Goal: Transaction & Acquisition: Purchase product/service

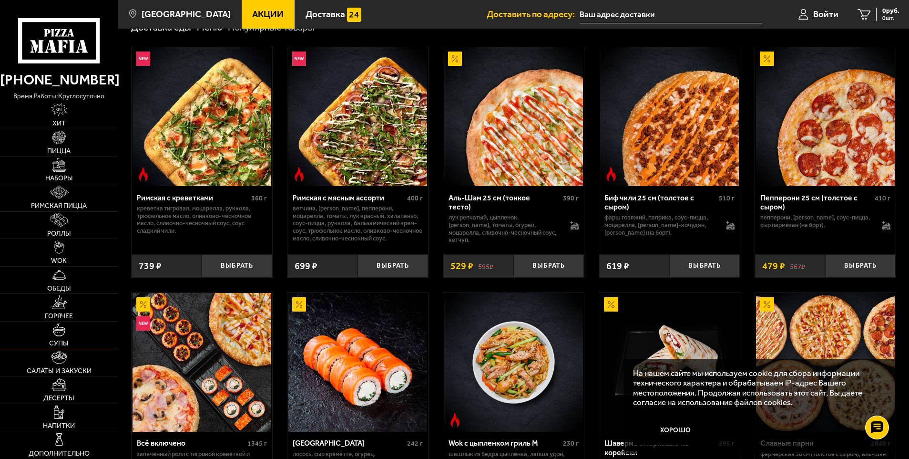
scroll to position [318, 0]
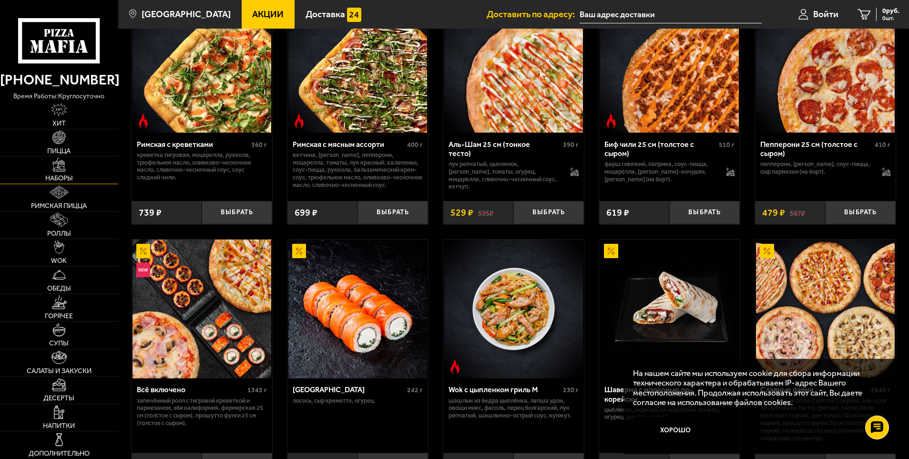
click at [53, 176] on span "Наборы" at bounding box center [59, 178] width 28 height 7
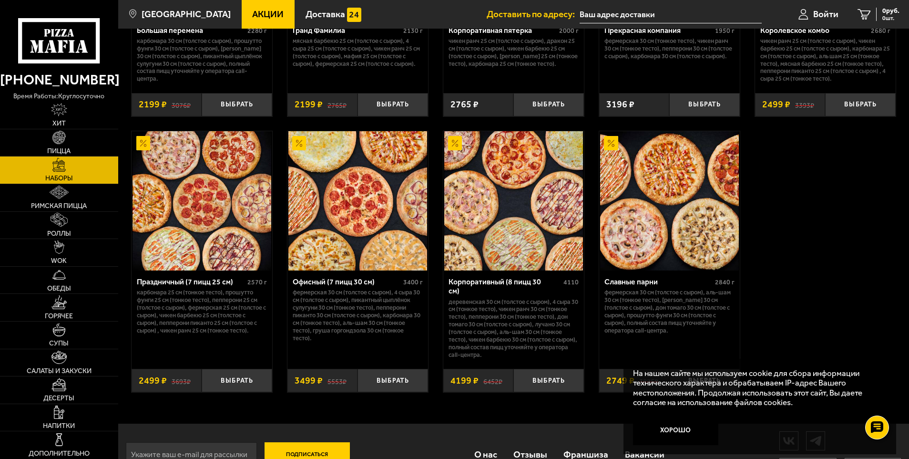
scroll to position [1430, 0]
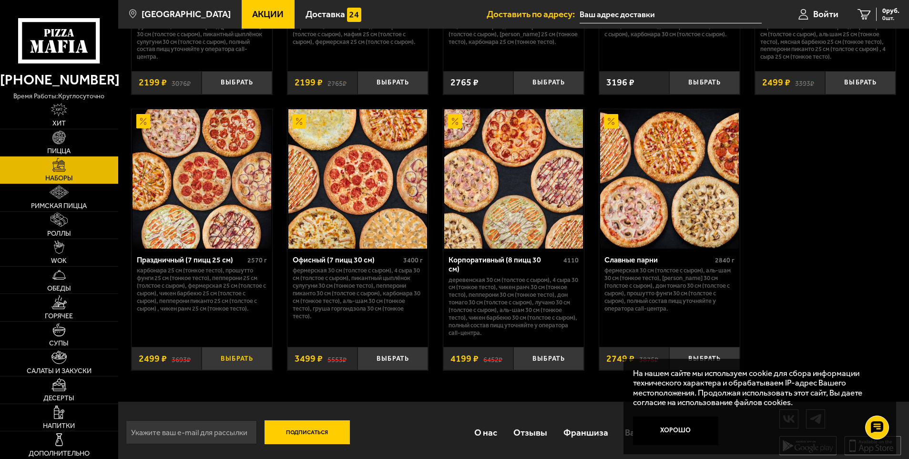
click at [245, 357] on button "Выбрать" at bounding box center [237, 358] width 71 height 23
click at [649, 16] on input "text" at bounding box center [659, 15] width 182 height 18
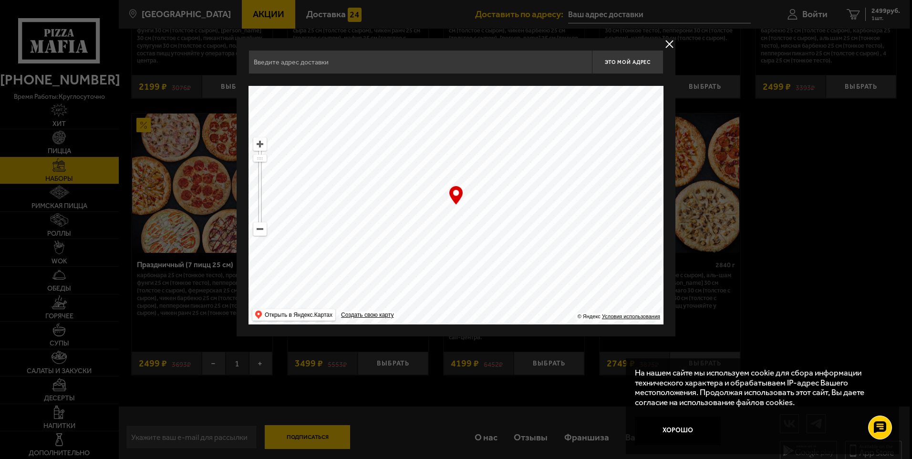
click at [443, 61] on input "text" at bounding box center [419, 62] width 343 height 24
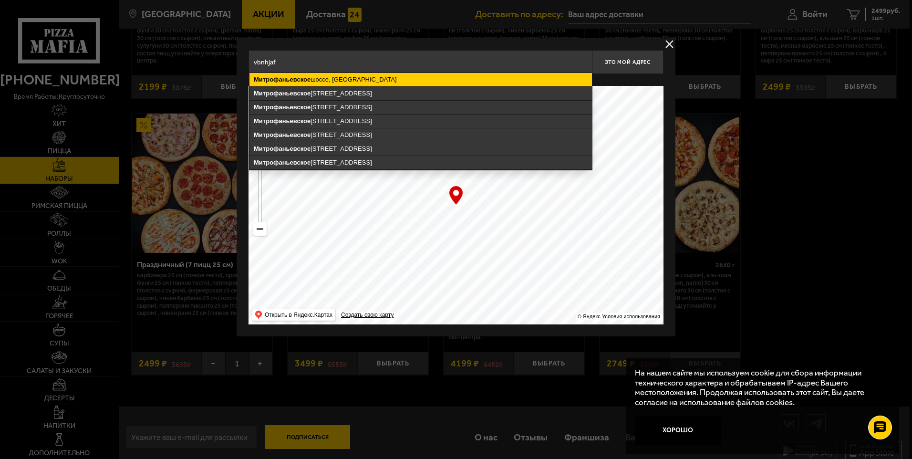
click at [428, 79] on ymaps "[GEOGRAPHIC_DATA], [GEOGRAPHIC_DATA]" at bounding box center [420, 79] width 342 height 13
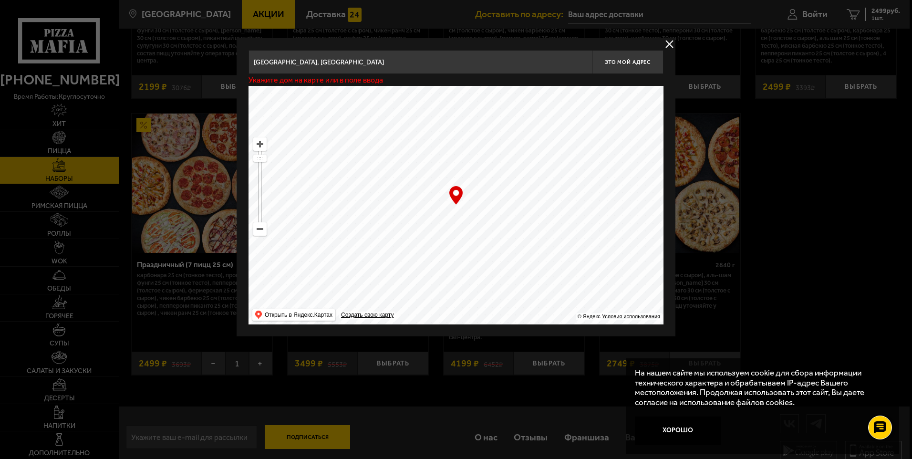
click at [426, 63] on input "[GEOGRAPHIC_DATA], [GEOGRAPHIC_DATA]" at bounding box center [419, 62] width 343 height 24
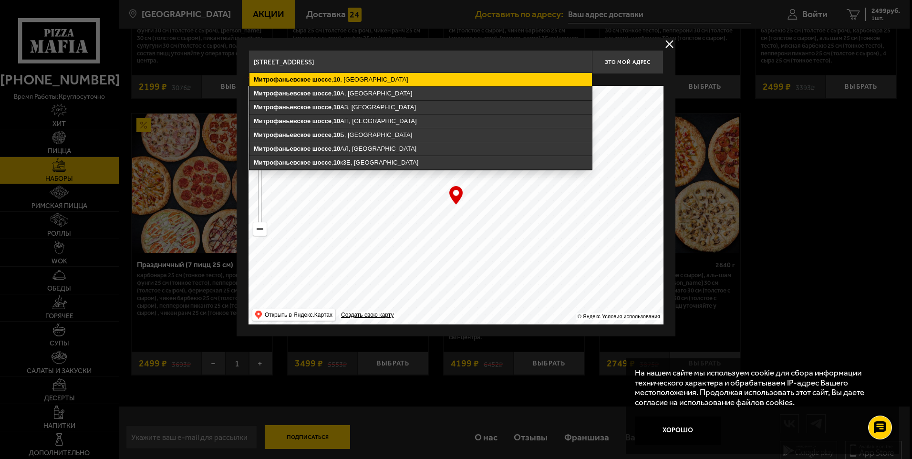
click at [403, 78] on ymaps "[STREET_ADDRESS]" at bounding box center [420, 79] width 342 height 13
type input "[STREET_ADDRESS]"
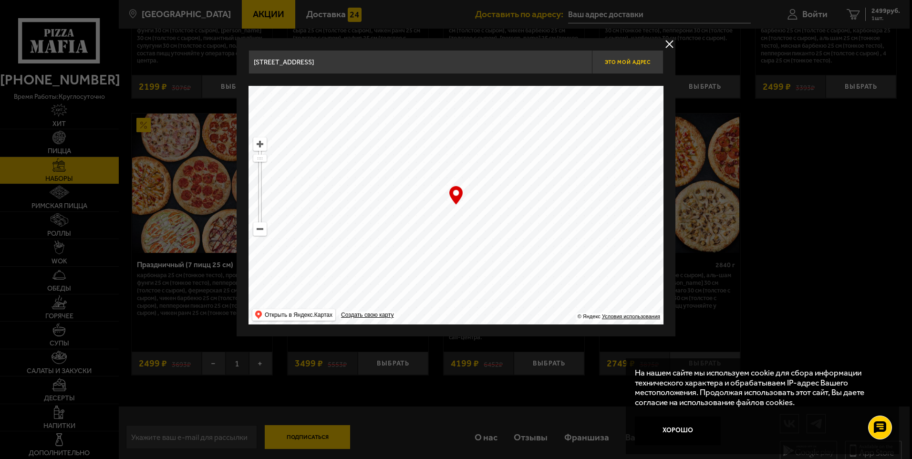
click at [622, 63] on span "Это мой адрес" at bounding box center [628, 62] width 46 height 6
type input "[STREET_ADDRESS]"
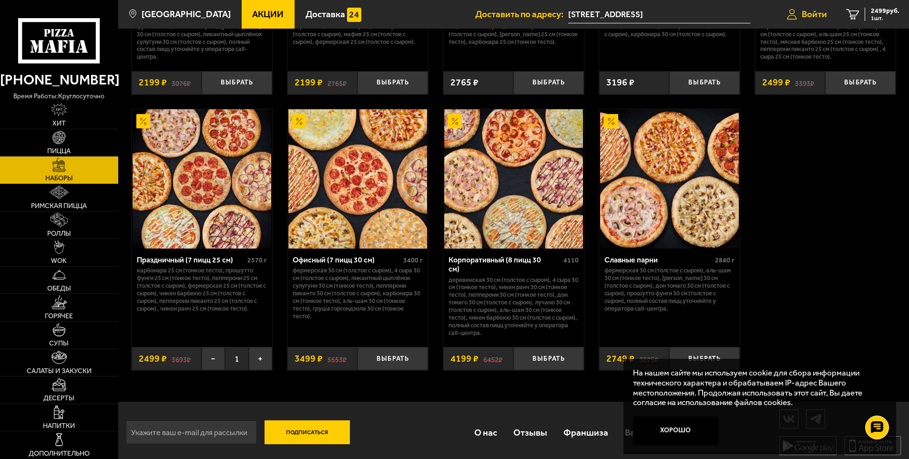
click at [814, 14] on span "Войти" at bounding box center [814, 14] width 25 height 9
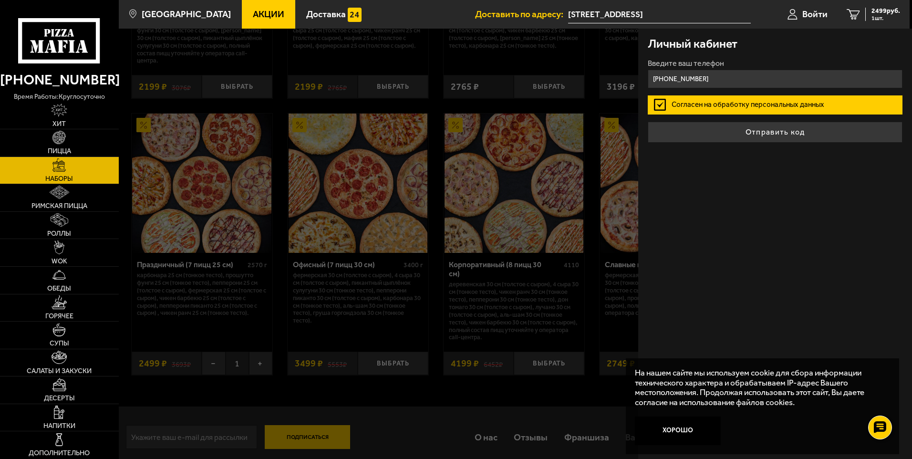
type input "[PHONE_NUMBER]"
click at [647, 122] on button "Отправить код" at bounding box center [774, 132] width 255 height 21
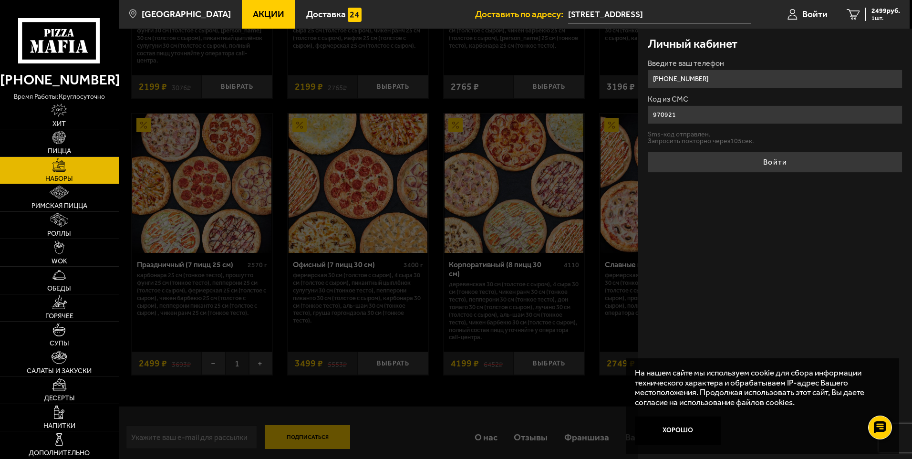
type input "970921"
click at [647, 152] on button "Войти" at bounding box center [774, 162] width 255 height 21
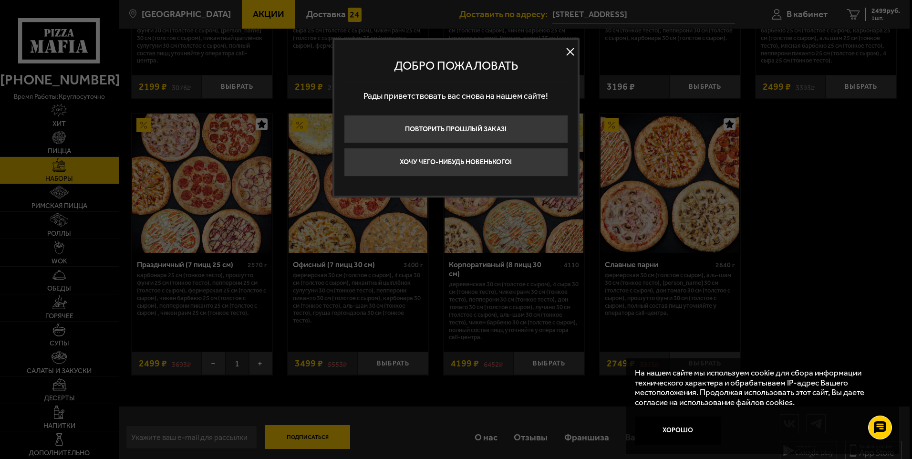
click at [566, 50] on button at bounding box center [570, 52] width 14 height 14
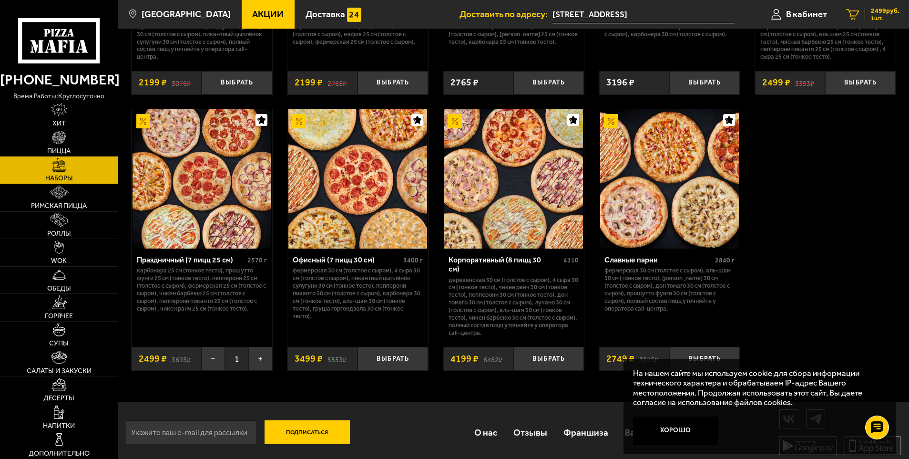
click at [858, 12] on icon "1" at bounding box center [852, 14] width 13 height 11
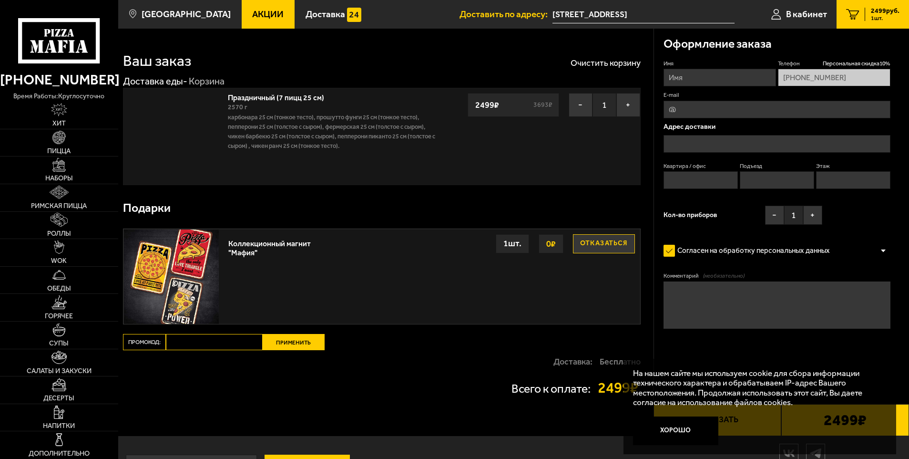
type input "[STREET_ADDRESS]"
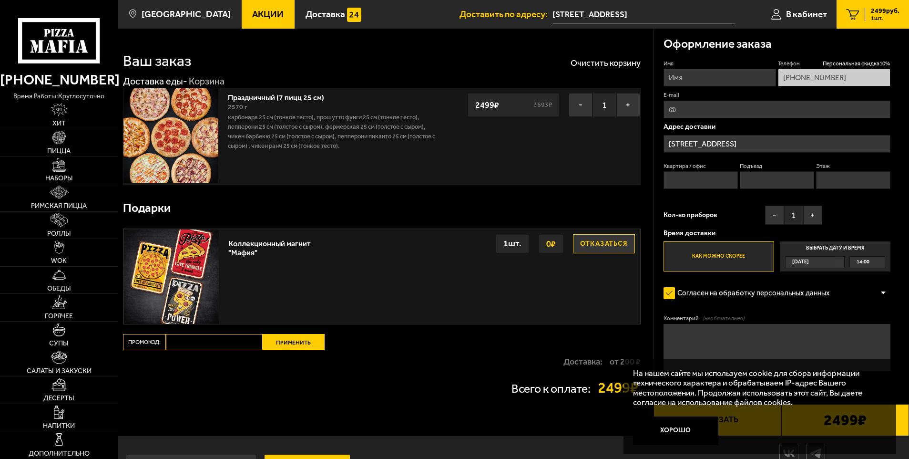
click at [421, 402] on div "Всего к оплате: 2499 ₽" at bounding box center [382, 388] width 518 height 30
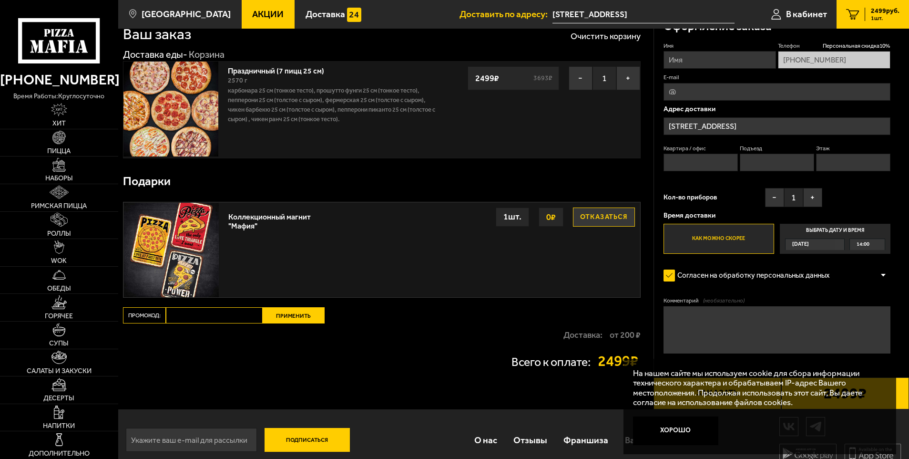
scroll to position [40, 0]
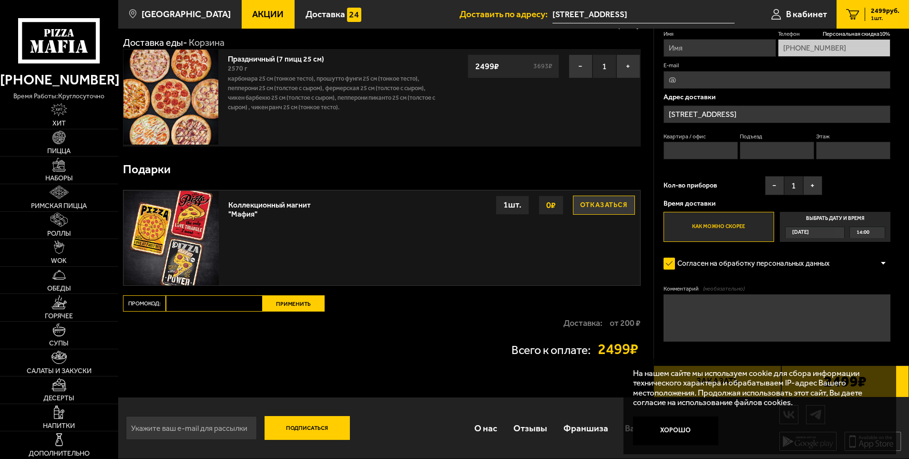
click at [410, 377] on div "Ваш заказ Очистить корзину Доставка еды - Корзина Праздничный (7 пицц 25 см) 25…" at bounding box center [385, 193] width 535 height 407
click at [692, 426] on button "Хорошо" at bounding box center [675, 430] width 85 height 29
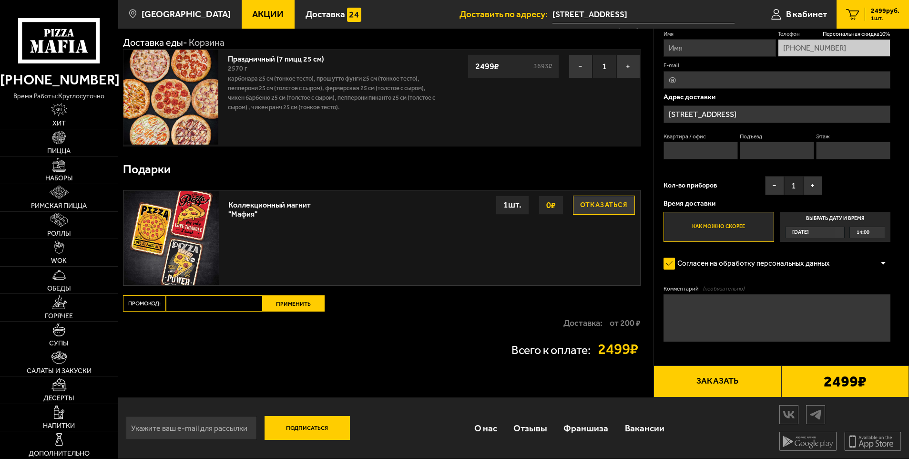
click at [724, 385] on button "Заказать" at bounding box center [718, 381] width 128 height 32
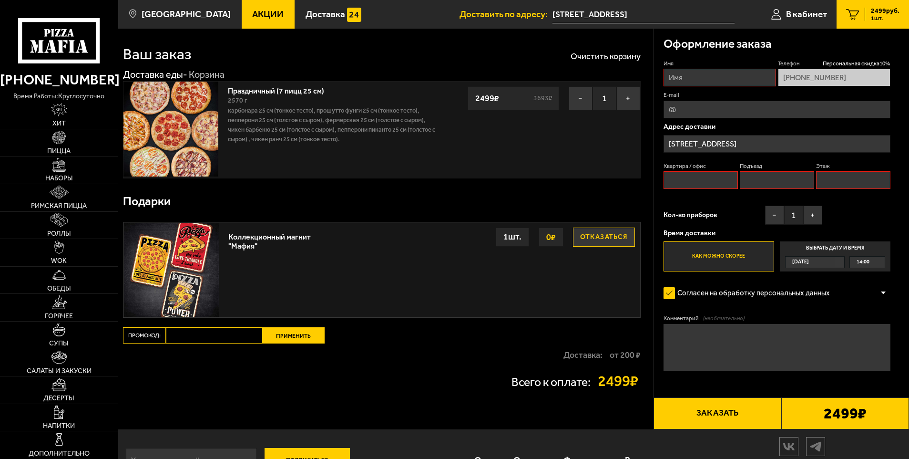
scroll to position [0, 0]
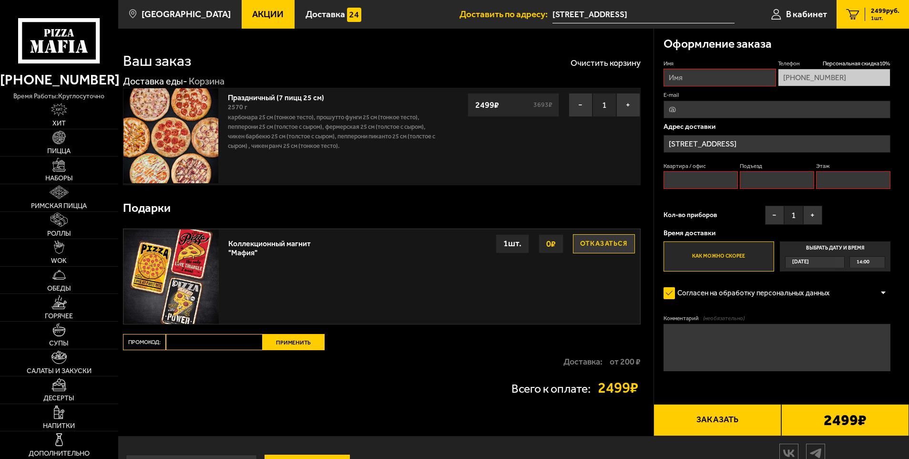
click at [696, 77] on input "Имя" at bounding box center [720, 78] width 113 height 18
type input "F"
type input "[PERSON_NAME]"
click at [693, 111] on input "E-mail" at bounding box center [777, 110] width 227 height 18
click at [704, 181] on input "Квартира / офис" at bounding box center [701, 180] width 75 height 18
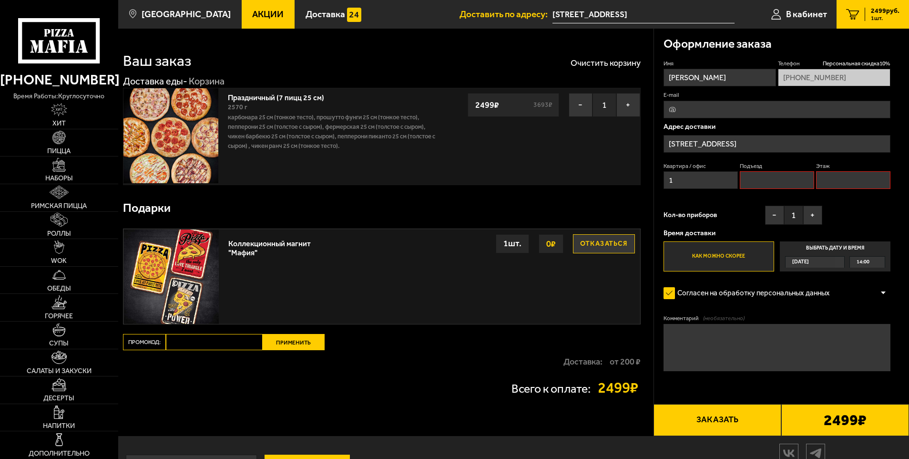
type input "1"
click at [757, 174] on input "Подъезд" at bounding box center [777, 180] width 75 height 18
type input "1"
click at [831, 180] on input "Этаж" at bounding box center [853, 180] width 75 height 18
type input "1"
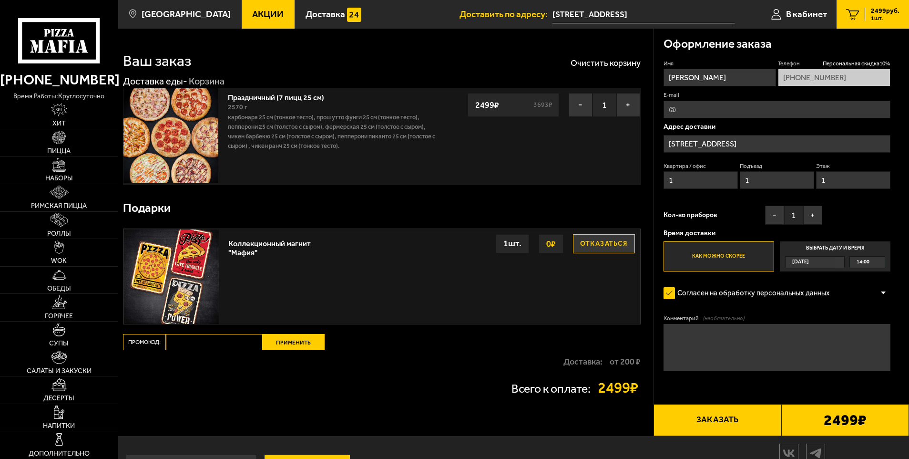
click at [695, 180] on input "1" at bounding box center [701, 180] width 75 height 18
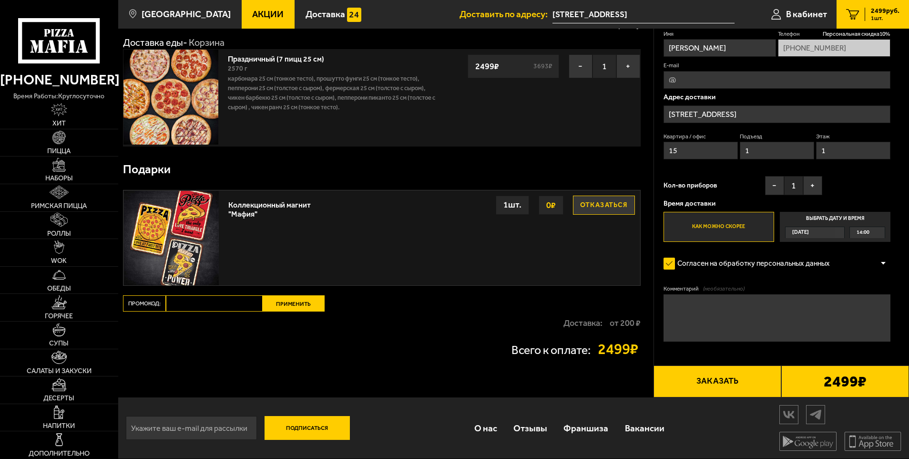
type input "15"
click at [721, 305] on textarea "Комментарий (необязательно)" at bounding box center [777, 317] width 227 height 47
type textarea "G"
click at [738, 307] on textarea "Позвонить от входа выйду" at bounding box center [777, 317] width 227 height 47
click at [785, 304] on textarea "Позвонить от входа, выйду" at bounding box center [777, 317] width 227 height 47
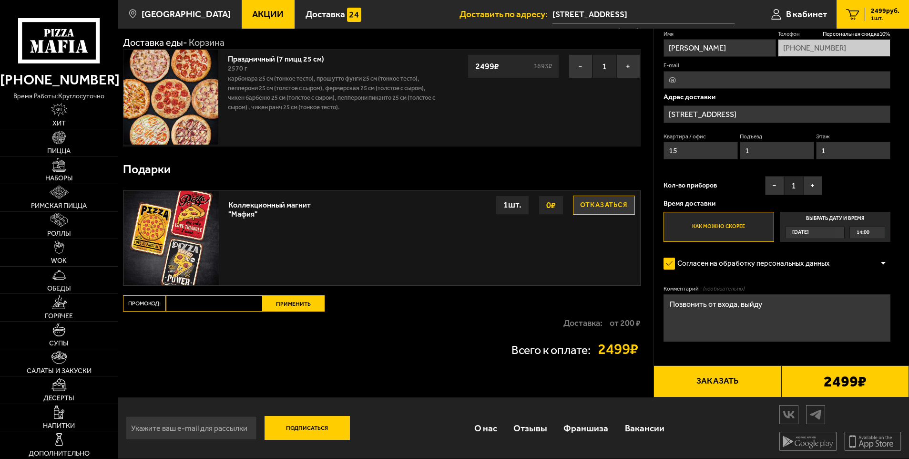
scroll to position [0, 0]
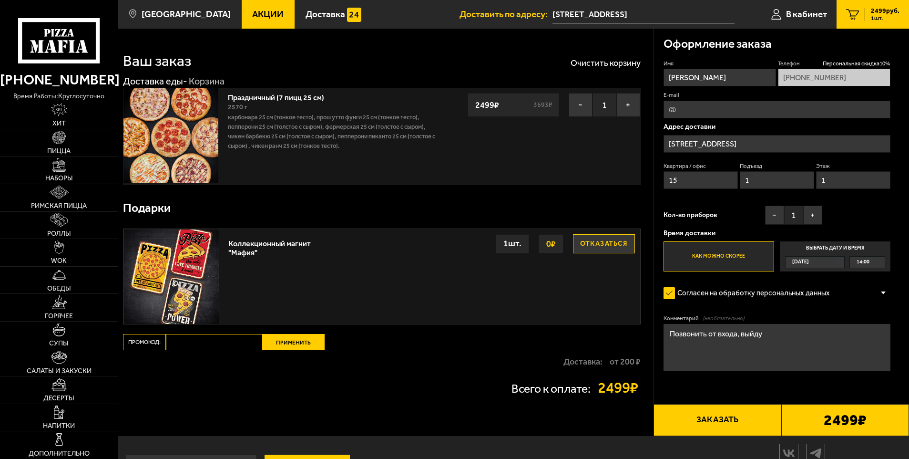
type textarea "Позвонить от входа, выйду"
click at [712, 423] on button "Заказать" at bounding box center [718, 420] width 128 height 32
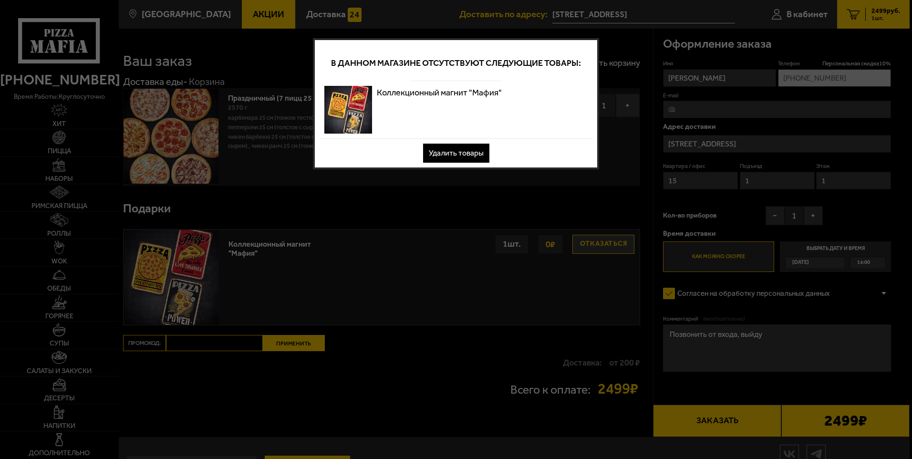
click at [465, 150] on button "Удалить товары" at bounding box center [456, 153] width 66 height 19
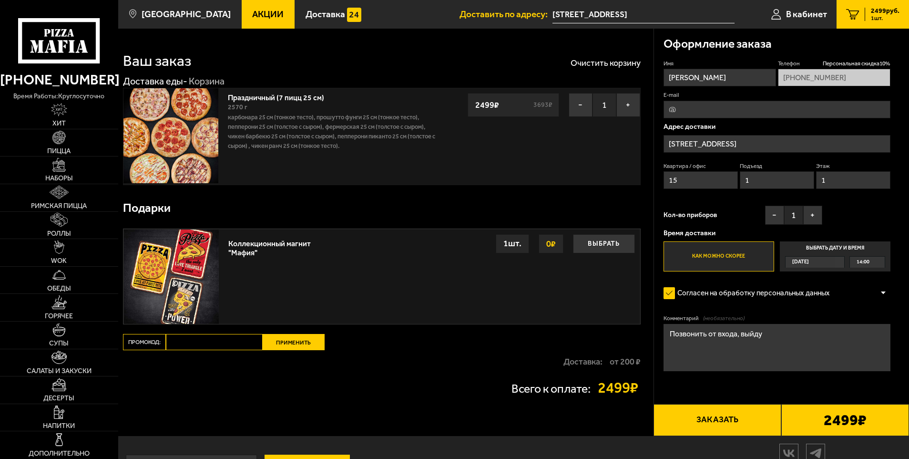
click at [716, 417] on button "Заказать" at bounding box center [718, 420] width 128 height 32
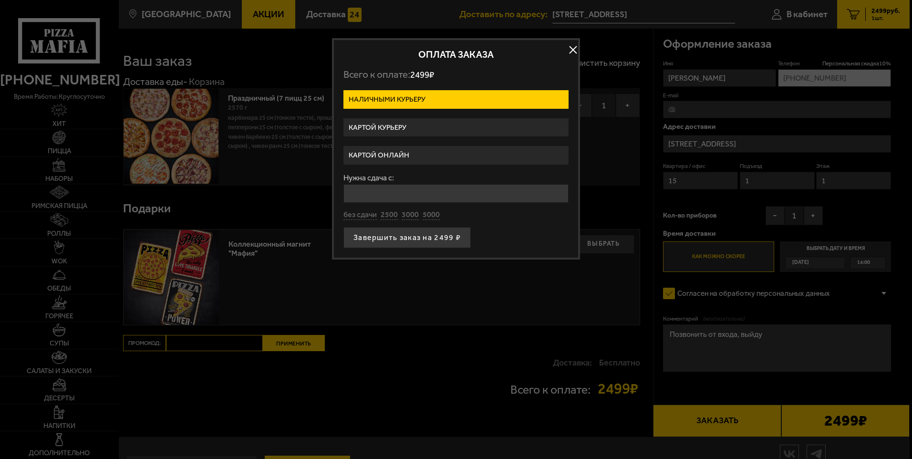
click at [415, 126] on label "Картой курьеру" at bounding box center [455, 127] width 225 height 19
click at [0, 0] on input "Картой курьеру" at bounding box center [0, 0] width 0 height 0
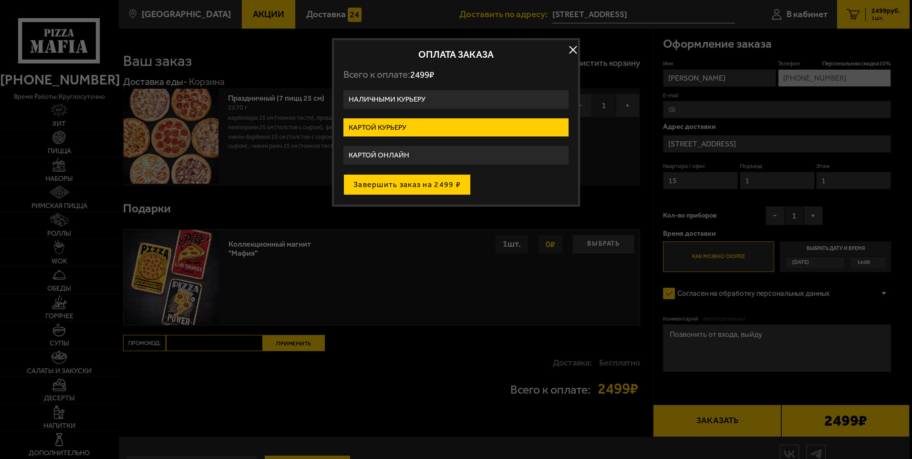
click at [414, 186] on button "Завершить заказ на 2499 ₽" at bounding box center [406, 184] width 127 height 21
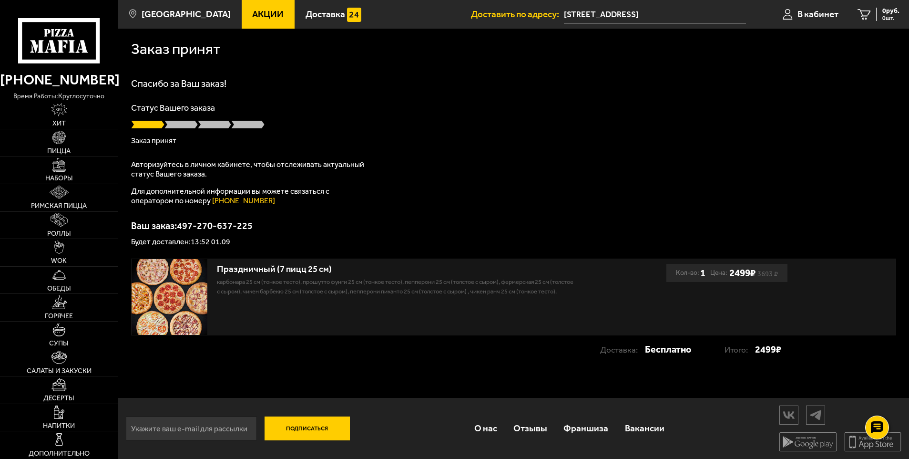
scroll to position [0, 0]
click at [815, 16] on span "В кабинет" at bounding box center [818, 14] width 41 height 9
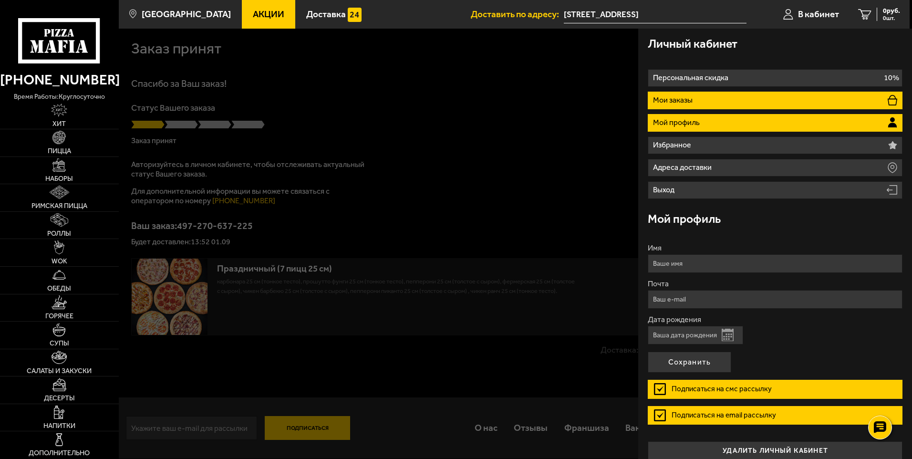
click at [727, 101] on li "Мои заказы" at bounding box center [774, 101] width 255 height 18
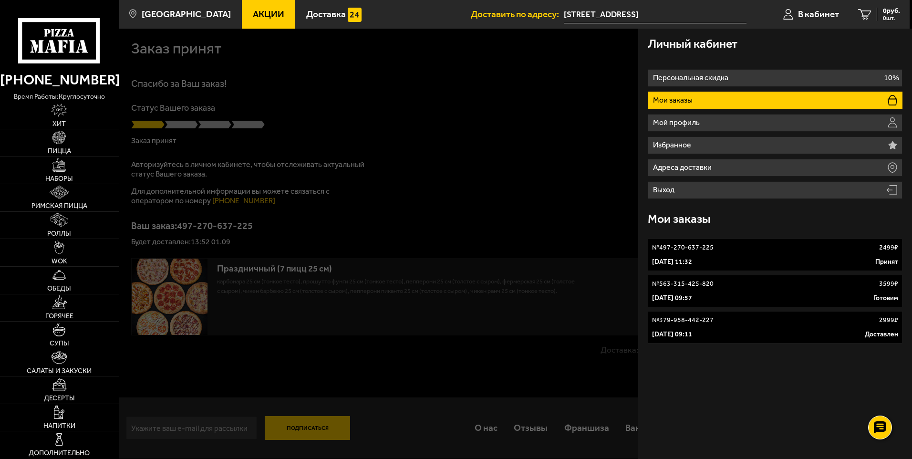
click at [759, 256] on link "№ 497-270-637-225 2499 ₽ [DATE] 11:32 Принят" at bounding box center [774, 254] width 255 height 32
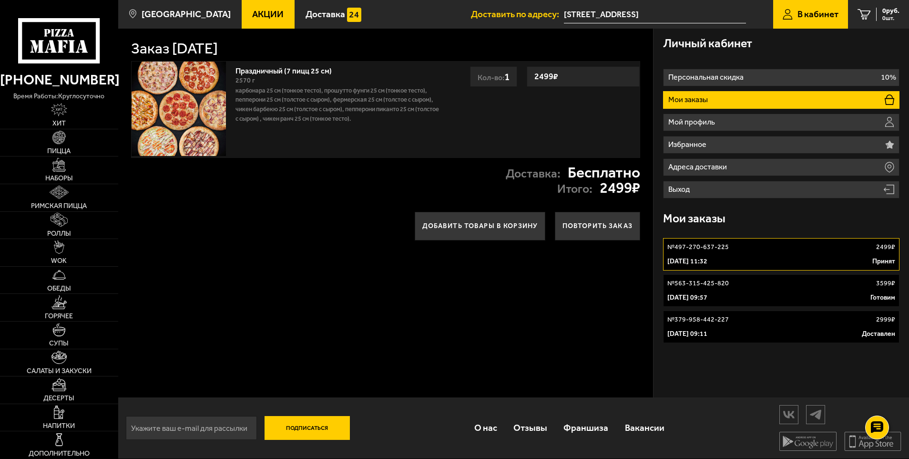
click at [517, 330] on div "Заказ [DATE] Праздничный (7 пицц 25 см) 2570 г Карбонара 25 см (тонкое тесто), …" at bounding box center [385, 212] width 535 height 369
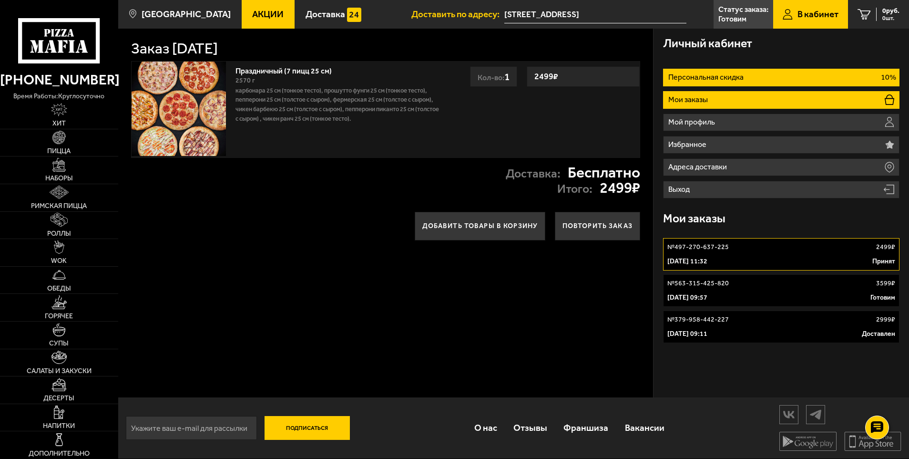
click at [808, 76] on li "Персональная скидка 10%" at bounding box center [781, 78] width 237 height 18
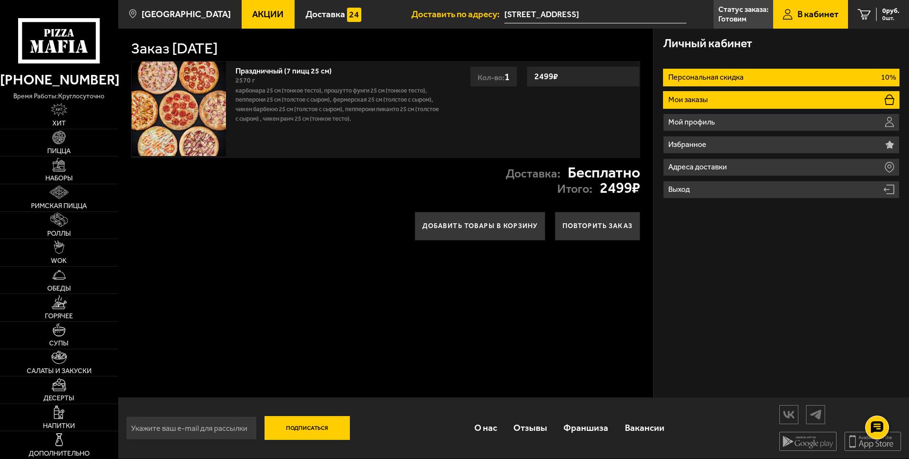
click at [785, 100] on li "Мои заказы" at bounding box center [781, 100] width 237 height 18
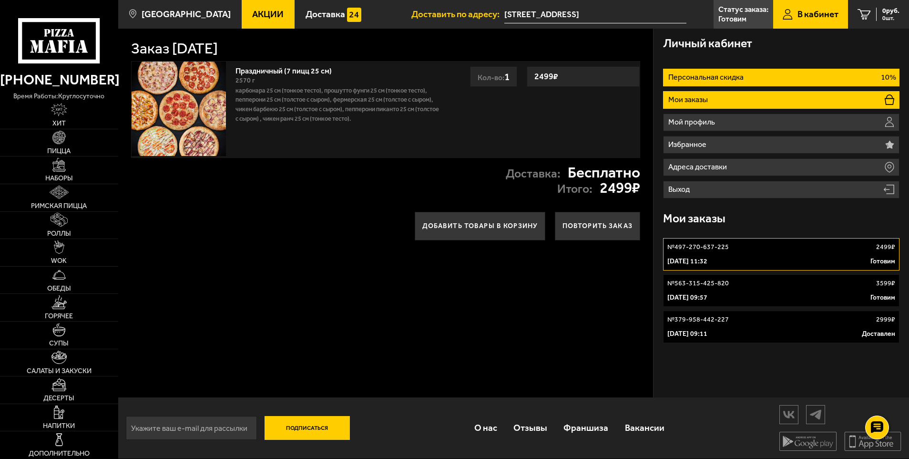
click at [788, 80] on li "Персональная скидка 10%" at bounding box center [781, 78] width 237 height 18
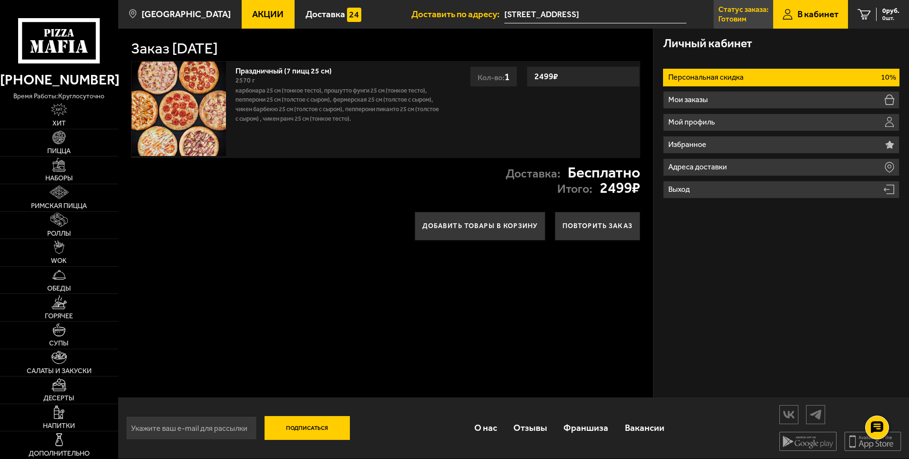
click at [749, 15] on link "Статус заказа: [PERSON_NAME]" at bounding box center [744, 14] width 60 height 29
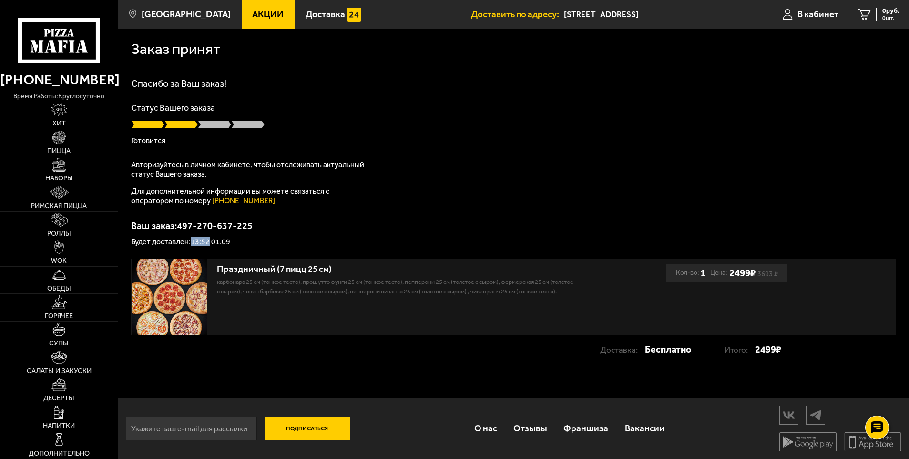
drag, startPoint x: 191, startPoint y: 241, endPoint x: 210, endPoint y: 242, distance: 18.6
click at [210, 242] on p "Будет доставлен: 13:52 01.09" at bounding box center [513, 242] width 765 height 8
click at [502, 141] on p "Готовится" at bounding box center [513, 141] width 765 height 8
click at [582, 205] on div "Спасибо за Ваш заказ! Статус Вашего заказа [PERSON_NAME] Авторизуйтесь в личном…" at bounding box center [513, 162] width 765 height 167
click at [809, 10] on span "В кабинет" at bounding box center [818, 14] width 41 height 9
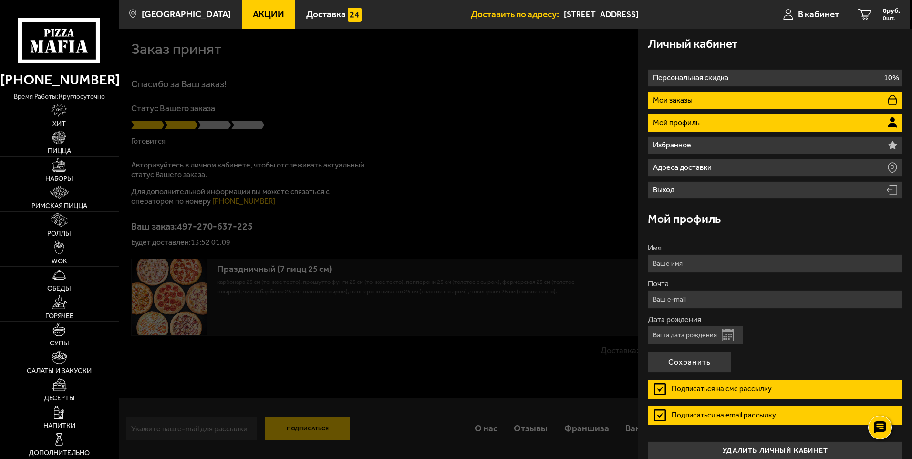
click at [735, 105] on li "Мои заказы" at bounding box center [774, 101] width 255 height 18
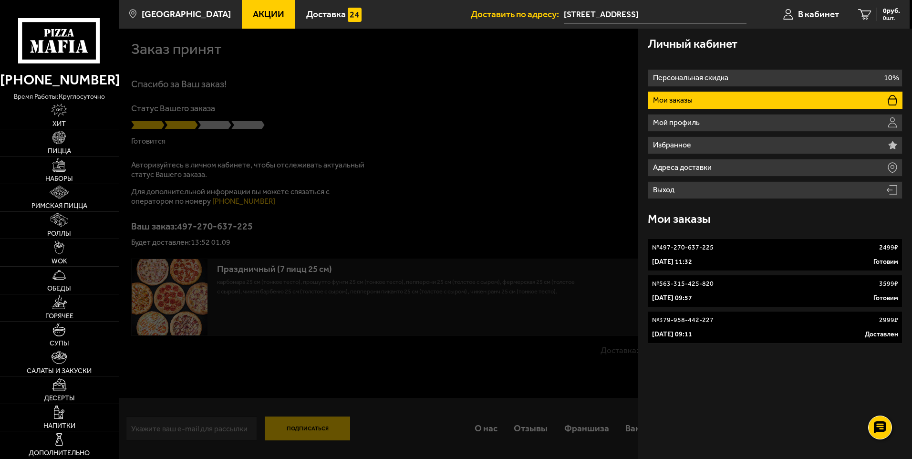
click at [669, 247] on p "№ 497-270-637-225" at bounding box center [683, 248] width 62 height 10
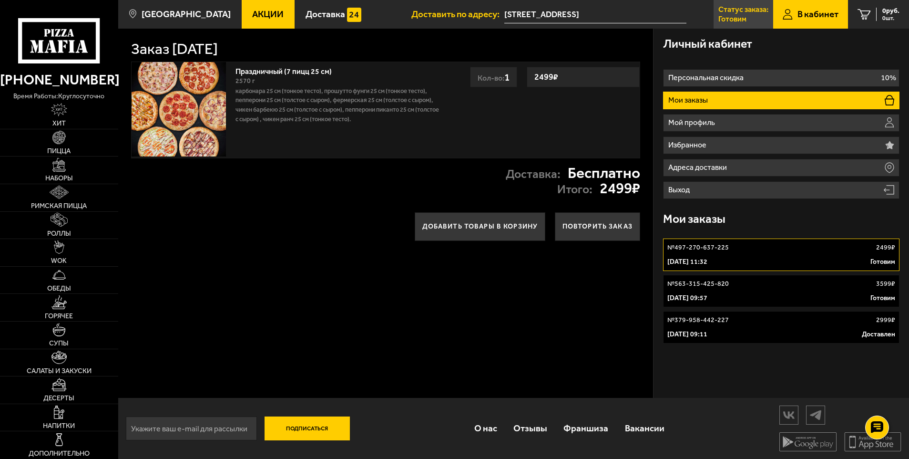
click at [743, 17] on p "Готовим" at bounding box center [732, 19] width 28 height 8
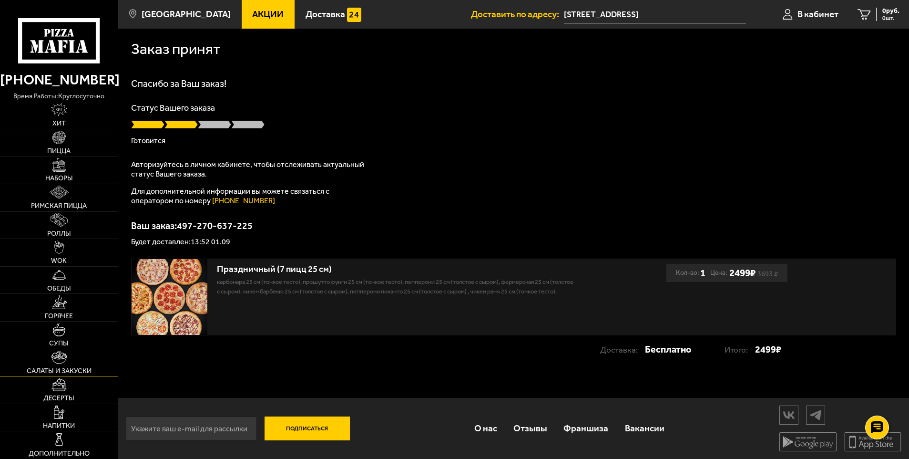
click at [61, 359] on img at bounding box center [58, 356] width 15 height 13
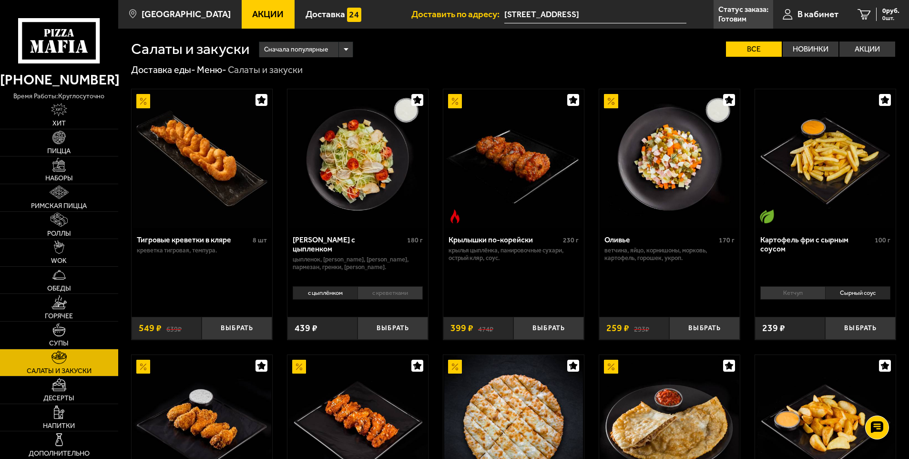
click at [252, 11] on span "Акции" at bounding box center [267, 14] width 31 height 9
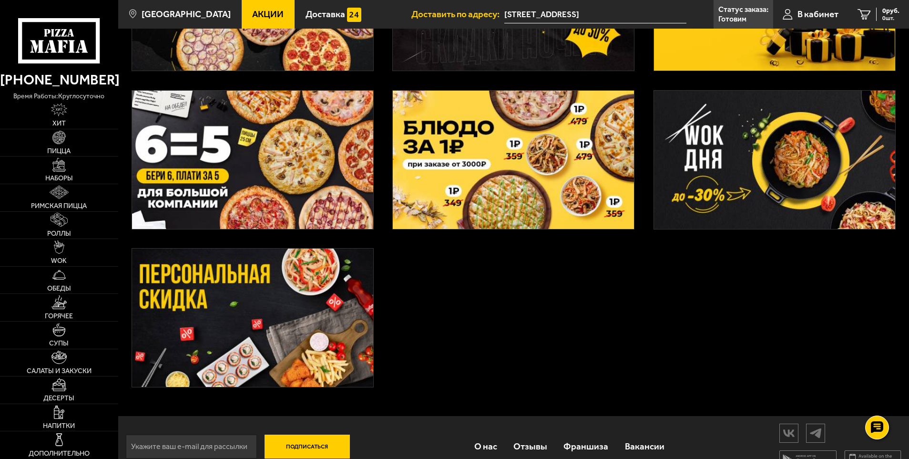
scroll to position [318, 0]
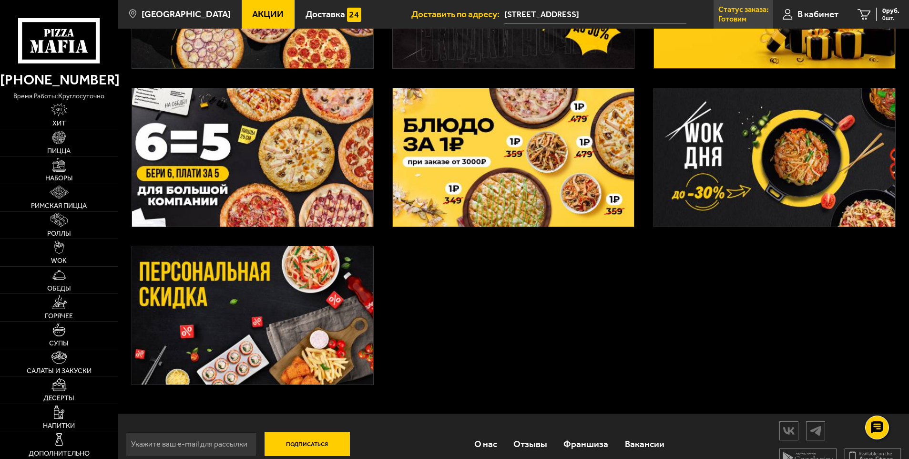
click at [745, 10] on p "Статус заказа:" at bounding box center [743, 10] width 50 height 8
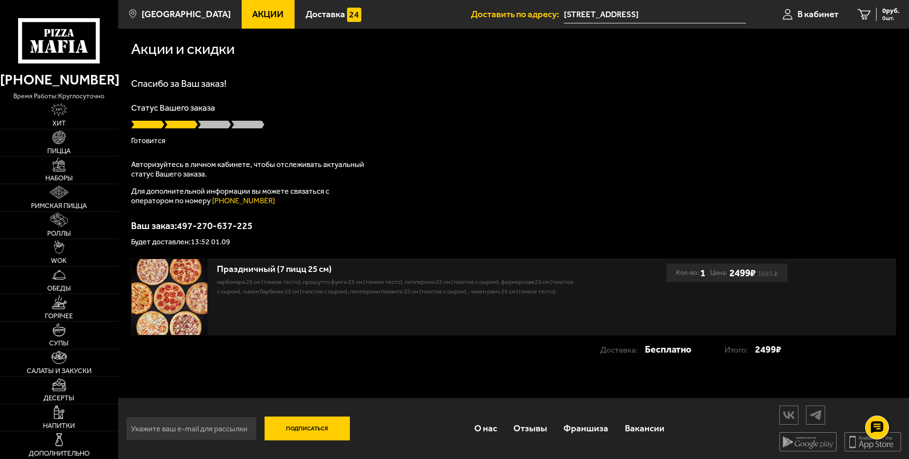
click at [572, 153] on div "Спасибо за Ваш заказ! Статус Вашего заказа [PERSON_NAME] Авторизуйтесь в личном…" at bounding box center [513, 162] width 765 height 167
click at [799, 10] on span "В кабинет" at bounding box center [818, 14] width 41 height 9
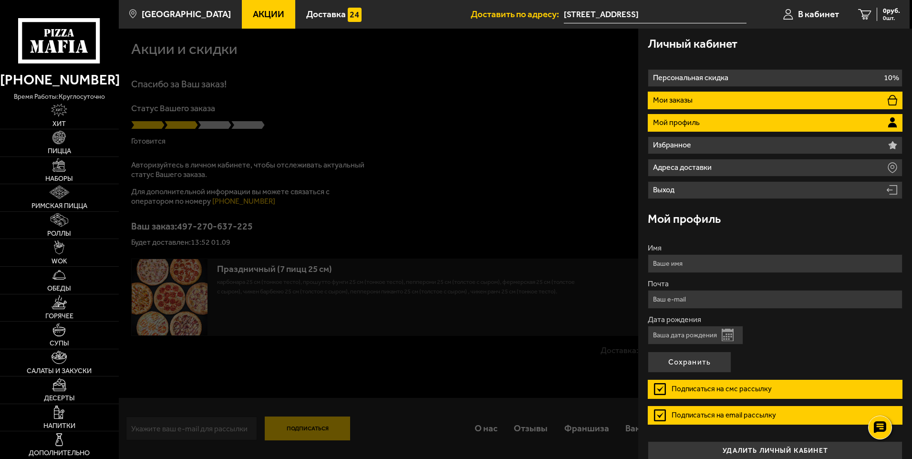
click at [688, 103] on p "Мои заказы" at bounding box center [674, 100] width 42 height 8
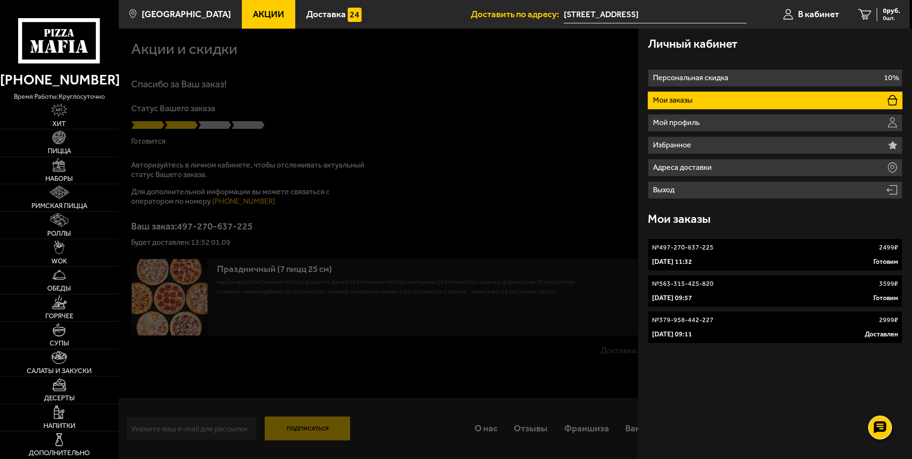
click at [690, 96] on p "Мои заказы" at bounding box center [674, 100] width 42 height 8
click at [715, 249] on div "№ 497-270-637-225 2499 ₽" at bounding box center [775, 248] width 246 height 10
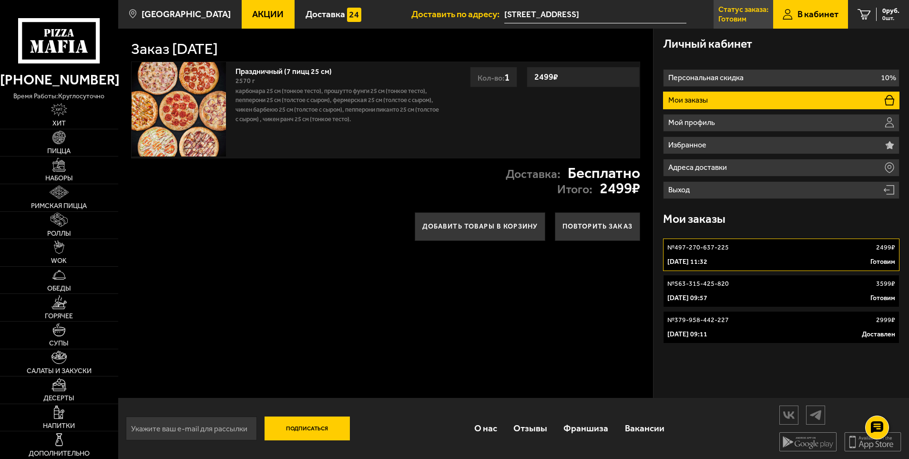
click at [729, 15] on p "Готовим" at bounding box center [732, 19] width 28 height 8
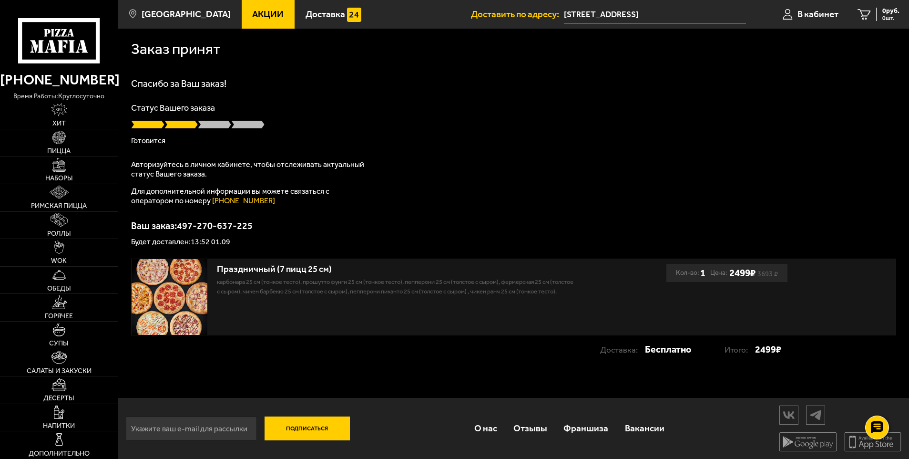
click at [280, 96] on div "Спасибо за Ваш заказ! Статус Вашего заказа [PERSON_NAME] Авторизуйтесь в личном…" at bounding box center [513, 162] width 765 height 167
click at [181, 56] on h1 "Заказ принят" at bounding box center [175, 48] width 89 height 15
click at [768, 309] on div "Праздничный (7 пицц 25 см) Карбонара 25 см (тонкое тесто), Прошутто Фунги 25 см…" at bounding box center [514, 297] width 764 height 76
click at [818, 10] on span "В кабинет" at bounding box center [818, 14] width 41 height 9
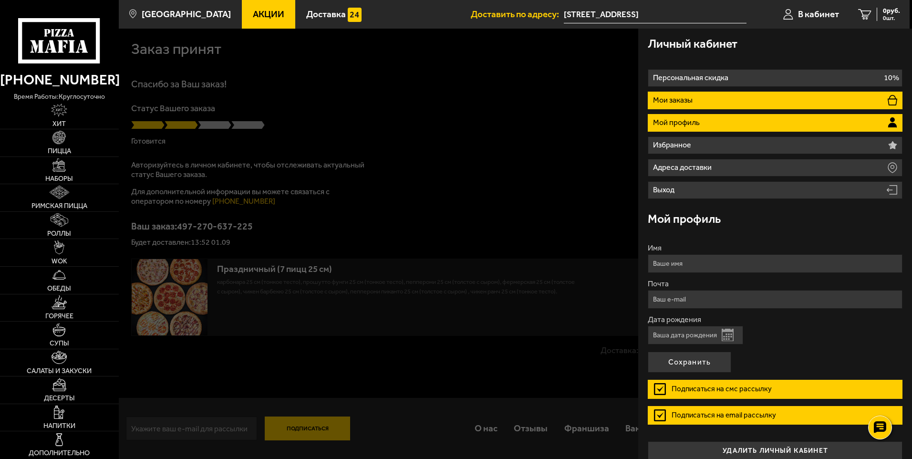
click at [759, 103] on li "Мои заказы" at bounding box center [774, 101] width 255 height 18
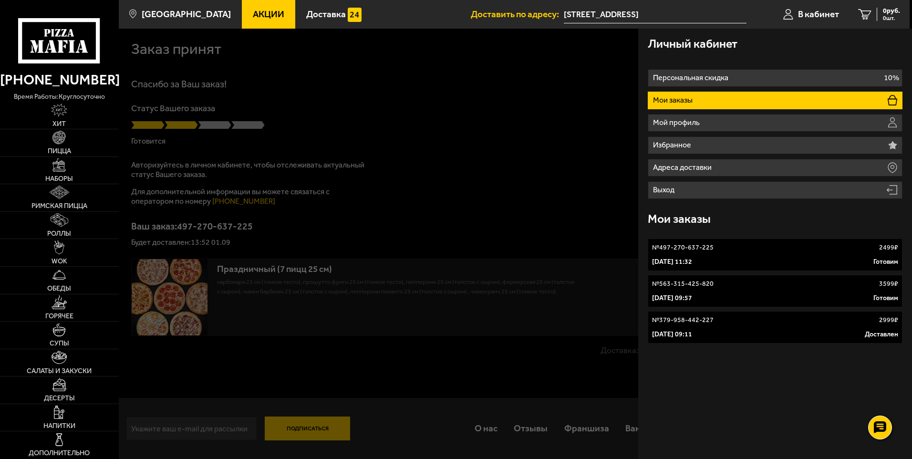
click at [716, 248] on div "№ 497-270-637-225 2499 ₽" at bounding box center [775, 248] width 246 height 10
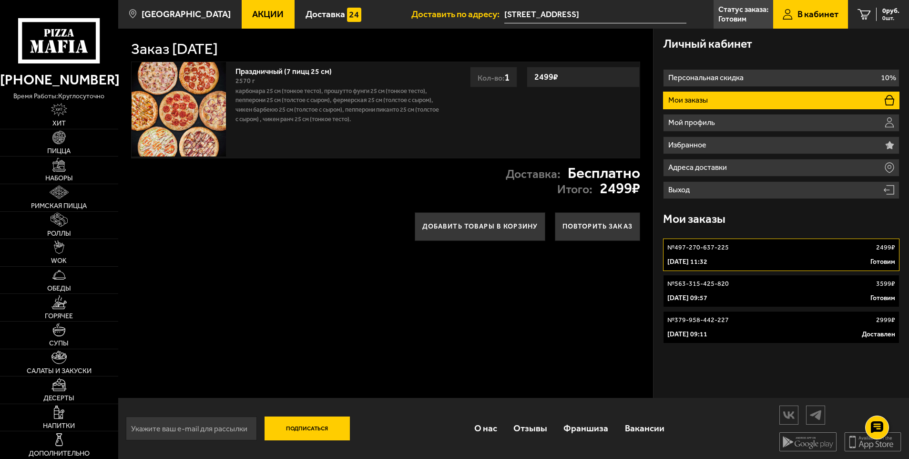
click at [700, 255] on link "№ 497-270-637-225 2499 ₽ [DATE] 11:32 Готовим" at bounding box center [781, 254] width 237 height 32
click at [743, 15] on p "Готовим" at bounding box center [732, 19] width 28 height 8
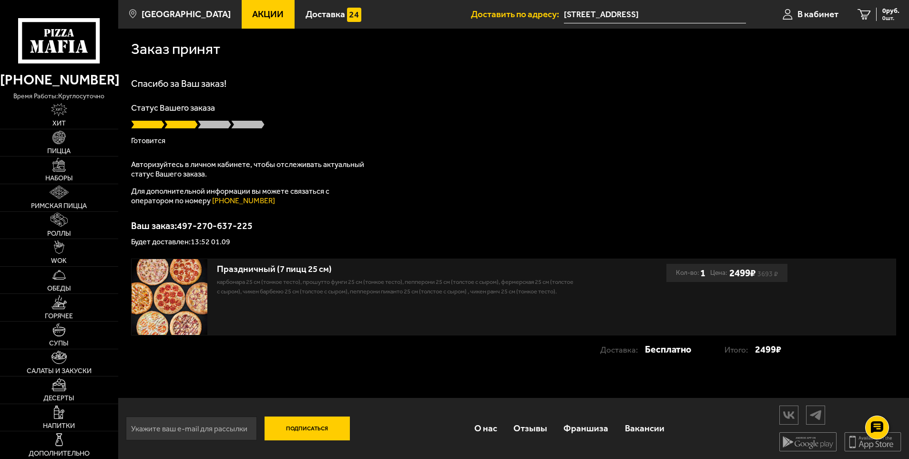
click at [453, 123] on div at bounding box center [513, 125] width 765 height 10
type input "[STREET_ADDRESS]"
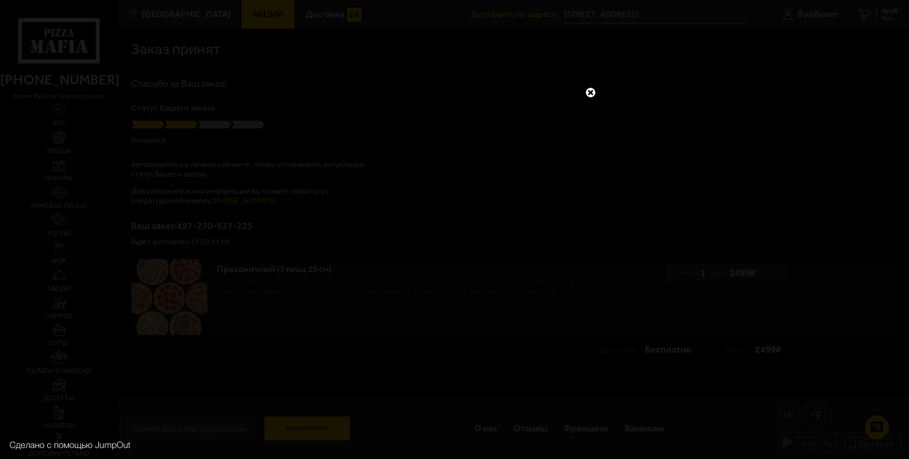
click at [590, 91] on link at bounding box center [591, 92] width 12 height 12
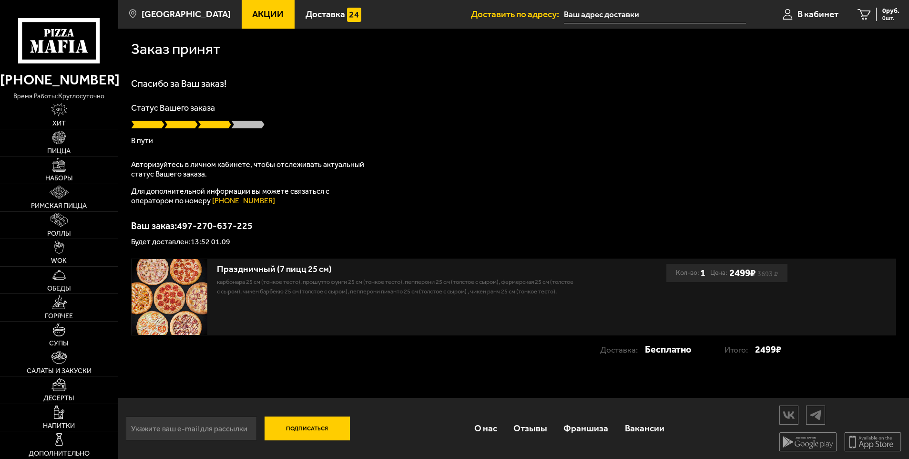
type input "[STREET_ADDRESS]"
click at [810, 13] on span "В кабинет" at bounding box center [818, 14] width 41 height 9
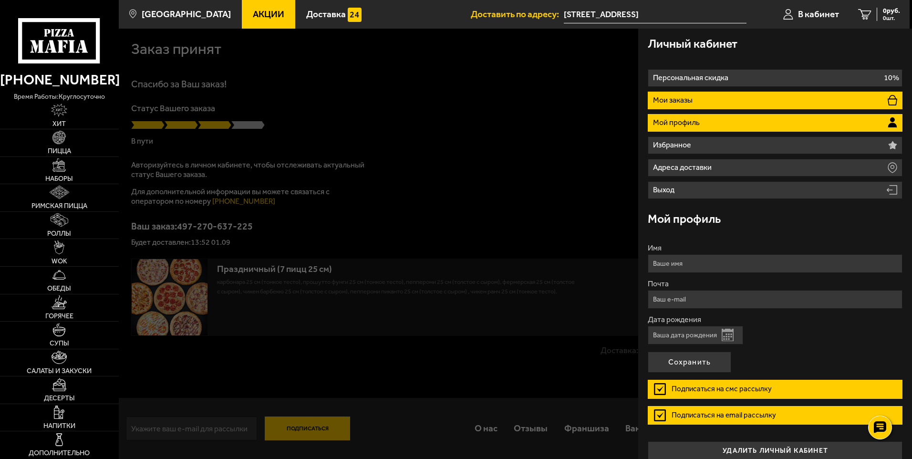
click at [762, 96] on li "Мои заказы" at bounding box center [774, 101] width 255 height 18
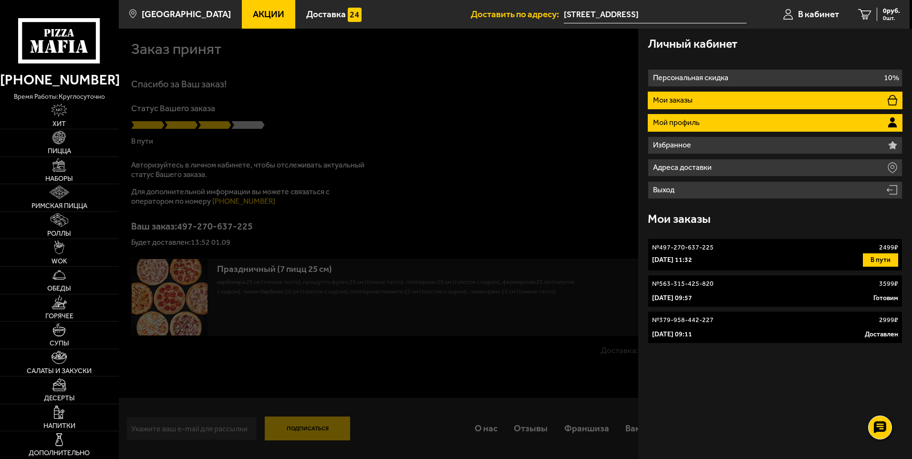
click at [704, 116] on li "Мой профиль" at bounding box center [774, 123] width 255 height 18
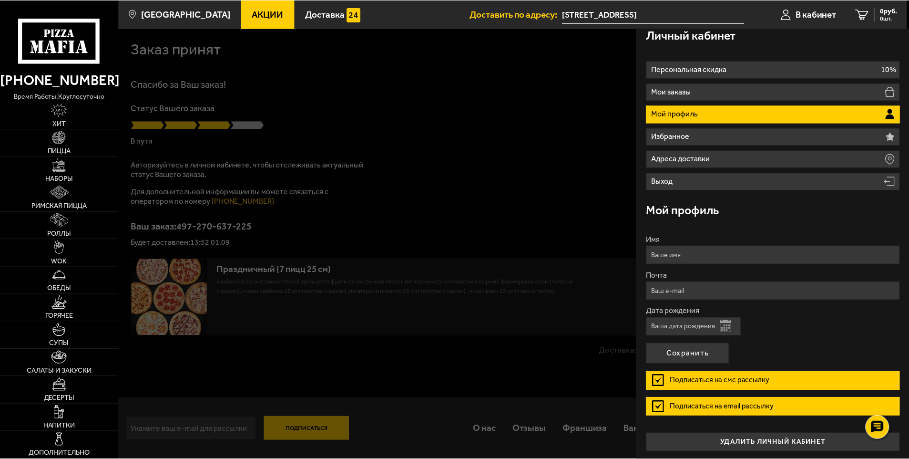
scroll to position [11, 0]
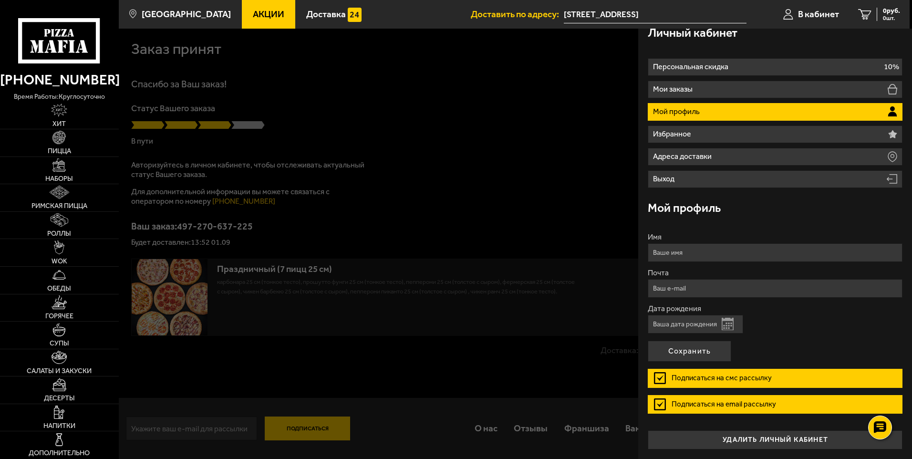
click at [427, 216] on div at bounding box center [575, 258] width 912 height 459
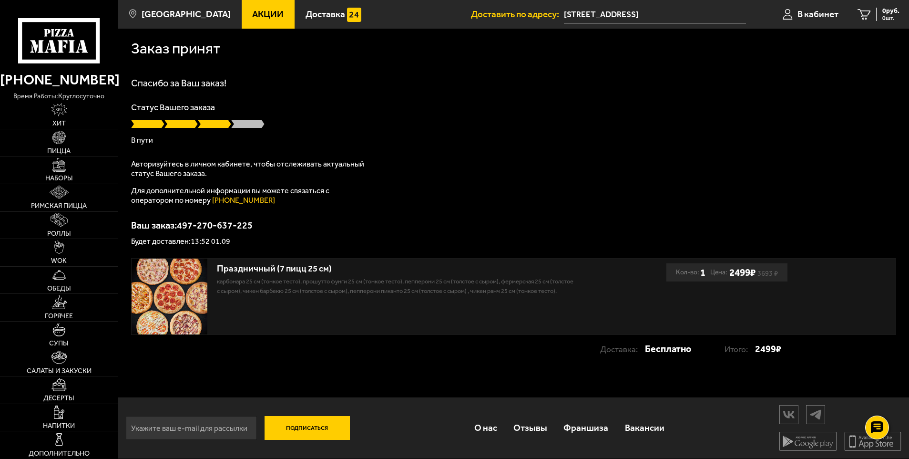
scroll to position [0, 0]
click at [473, 174] on div "Спасибо за Ваш заказ! Статус Вашего заказа В пути Авторизуйтесь в личном кабине…" at bounding box center [513, 162] width 765 height 167
